Goal: Information Seeking & Learning: Learn about a topic

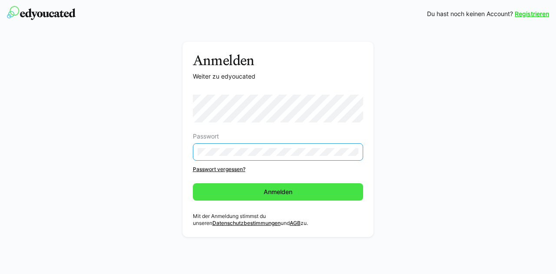
click at [259, 191] on span "Anmelden" at bounding box center [278, 191] width 171 height 17
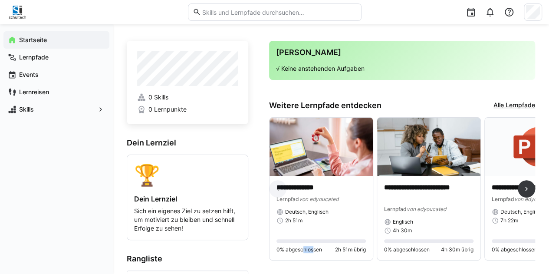
drag, startPoint x: 300, startPoint y: 265, endPoint x: 312, endPoint y: 265, distance: 11.3
click at [312, 265] on div "**********" at bounding box center [402, 192] width 266 height 150
click at [529, 189] on eds-icon at bounding box center [526, 188] width 9 height 9
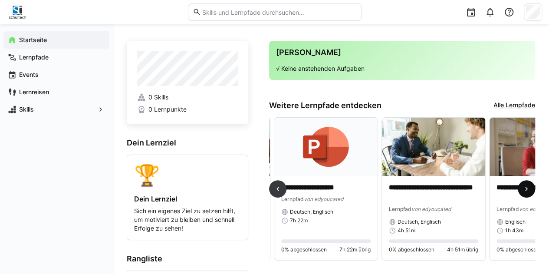
scroll to position [0, 215]
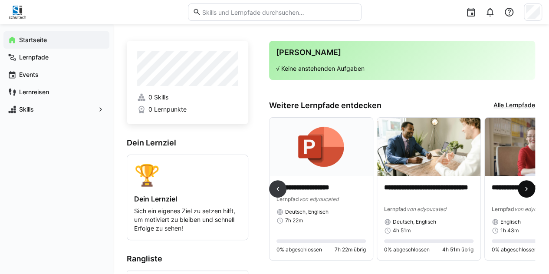
click at [529, 189] on eds-icon at bounding box center [526, 188] width 9 height 9
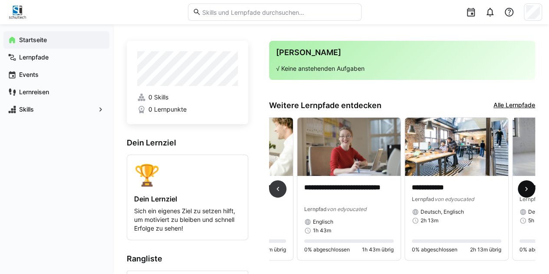
scroll to position [0, 431]
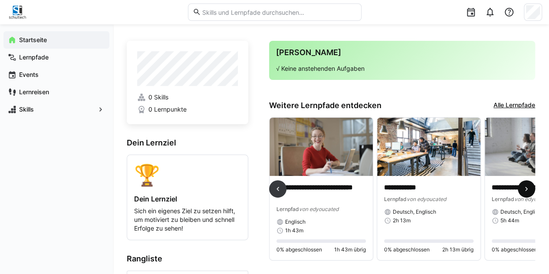
click at [529, 189] on eds-icon at bounding box center [526, 188] width 9 height 9
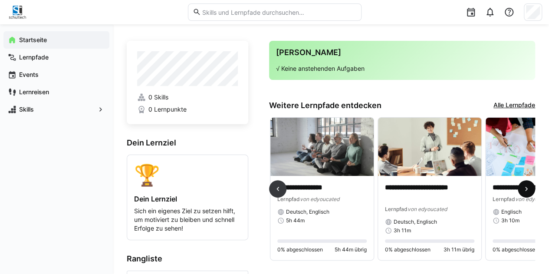
scroll to position [0, 646]
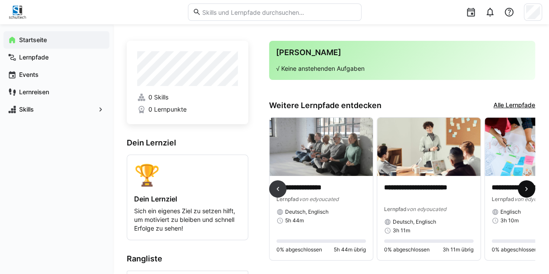
click at [529, 189] on eds-icon at bounding box center [526, 188] width 9 height 9
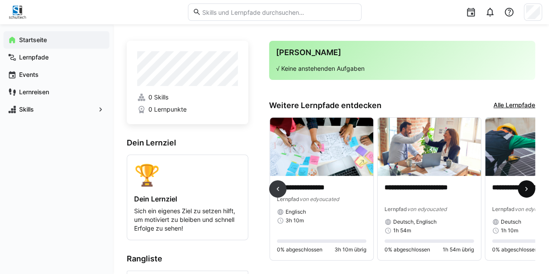
scroll to position [0, 861]
click at [529, 189] on eds-icon at bounding box center [526, 188] width 9 height 9
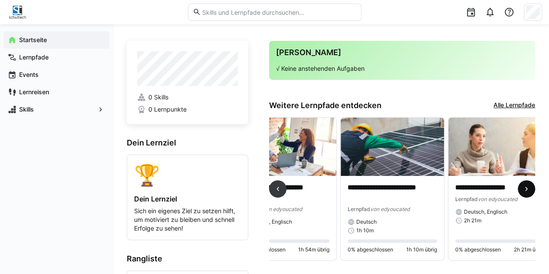
scroll to position [0, 1022]
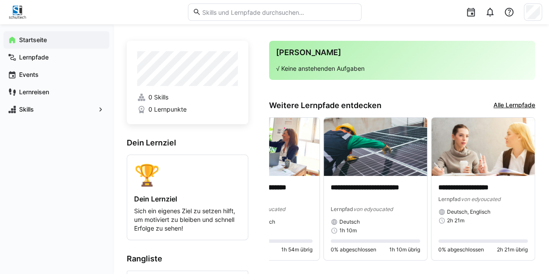
click at [523, 103] on link "Alle Lernpfade" at bounding box center [514, 106] width 42 height 10
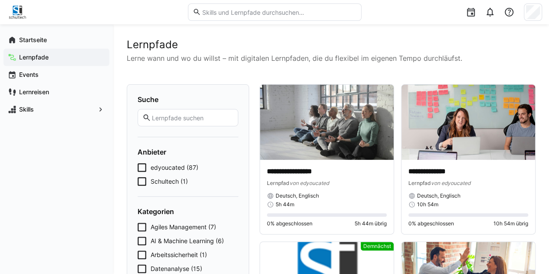
click at [142, 181] on icon at bounding box center [142, 181] width 9 height 9
